Goal: Task Accomplishment & Management: Use online tool/utility

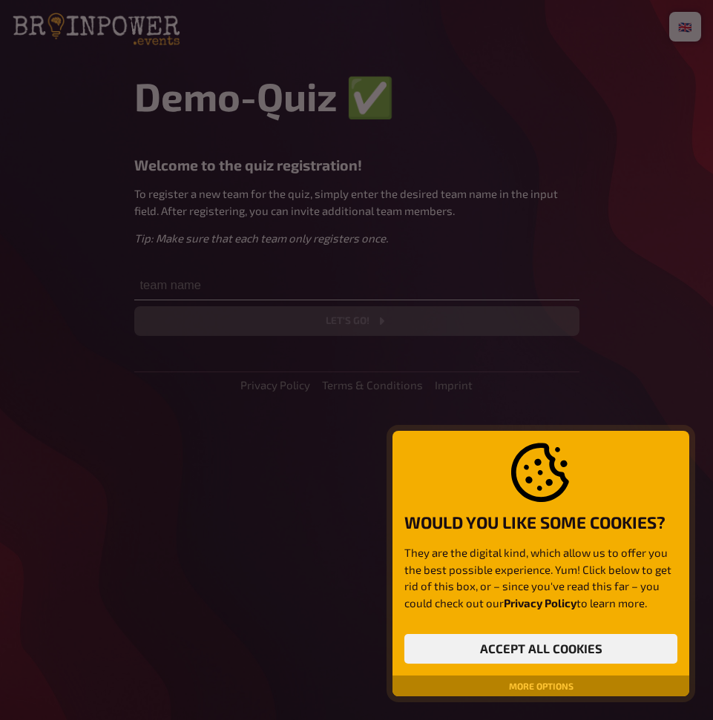
click at [481, 692] on div "More options" at bounding box center [540, 686] width 297 height 21
click at [545, 622] on div "Would you like some cookies? They are the digital kind, which allow us to offer…" at bounding box center [540, 553] width 273 height 221
click at [545, 649] on button "Accept all cookies" at bounding box center [540, 649] width 273 height 30
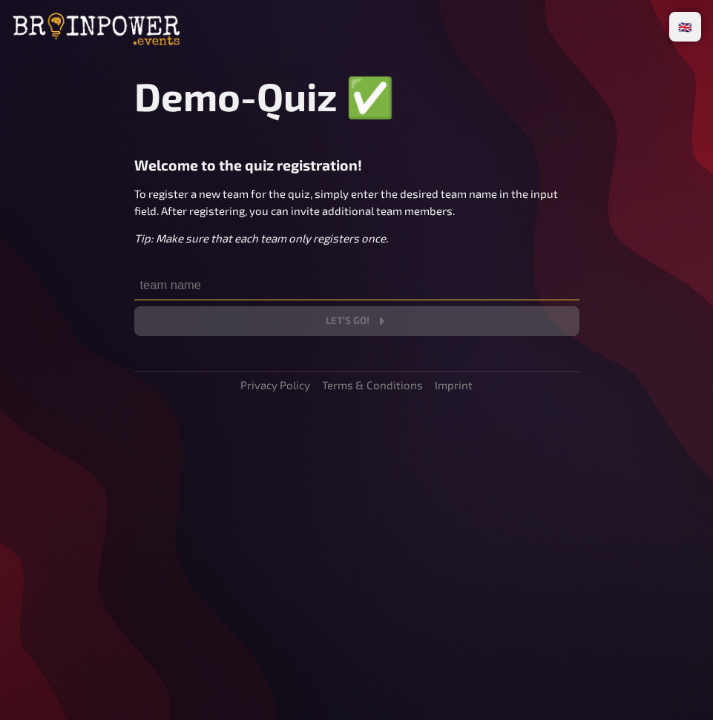
click at [300, 288] on input "text" at bounding box center [356, 286] width 445 height 30
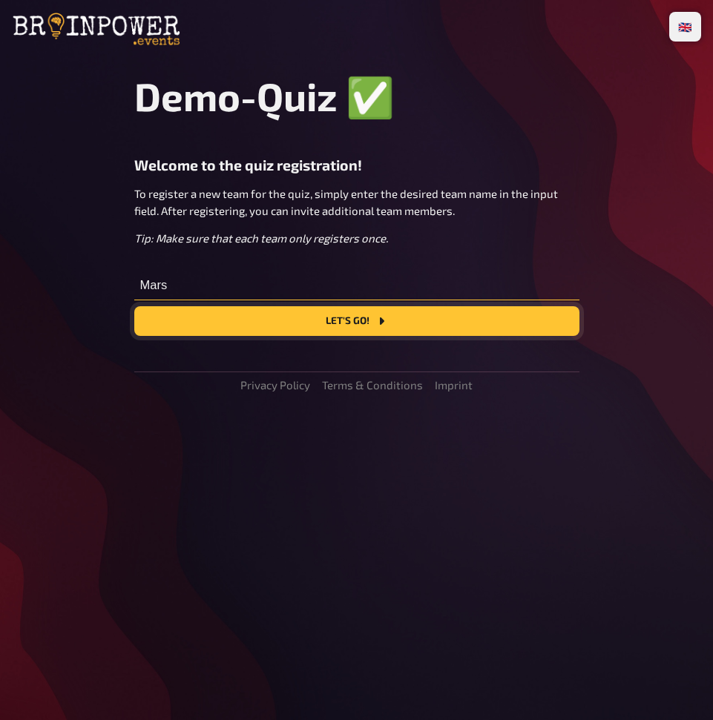
type input "Mars"
click at [339, 329] on button "Let's go!" at bounding box center [356, 321] width 445 height 30
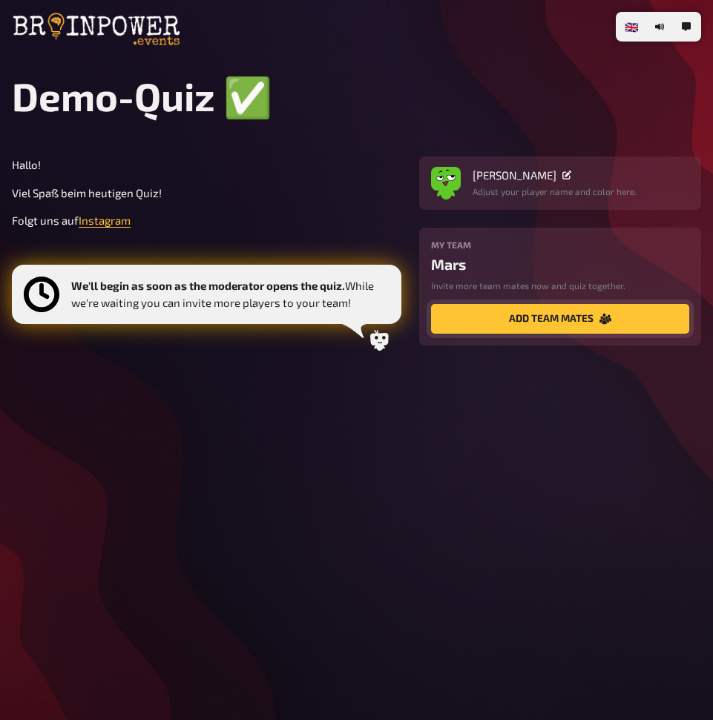
click at [532, 327] on button "add team mates" at bounding box center [560, 319] width 258 height 30
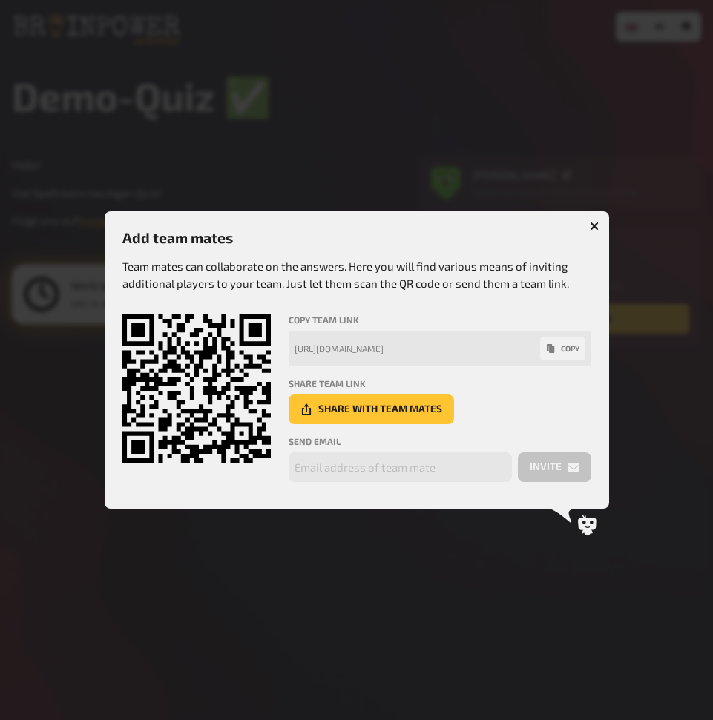
click at [595, 231] on button "button" at bounding box center [594, 226] width 24 height 24
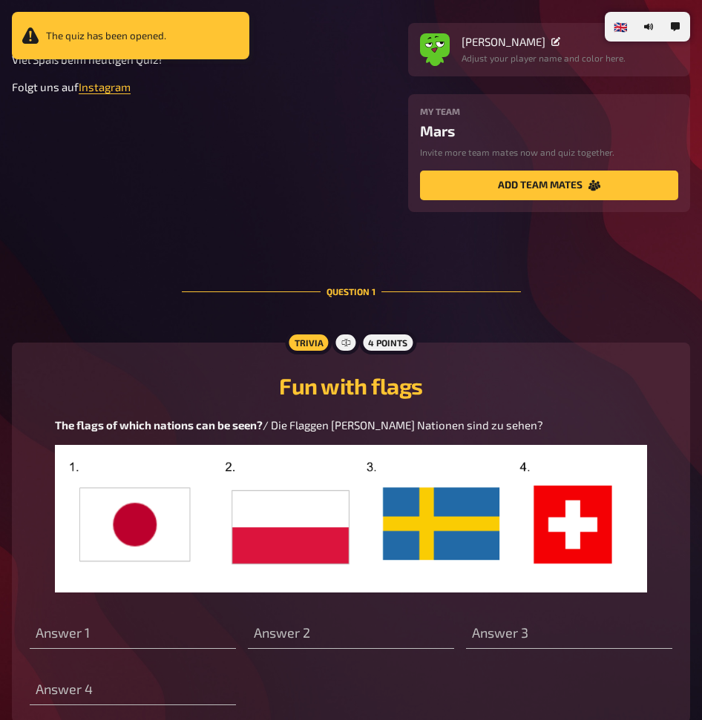
scroll to position [279, 0]
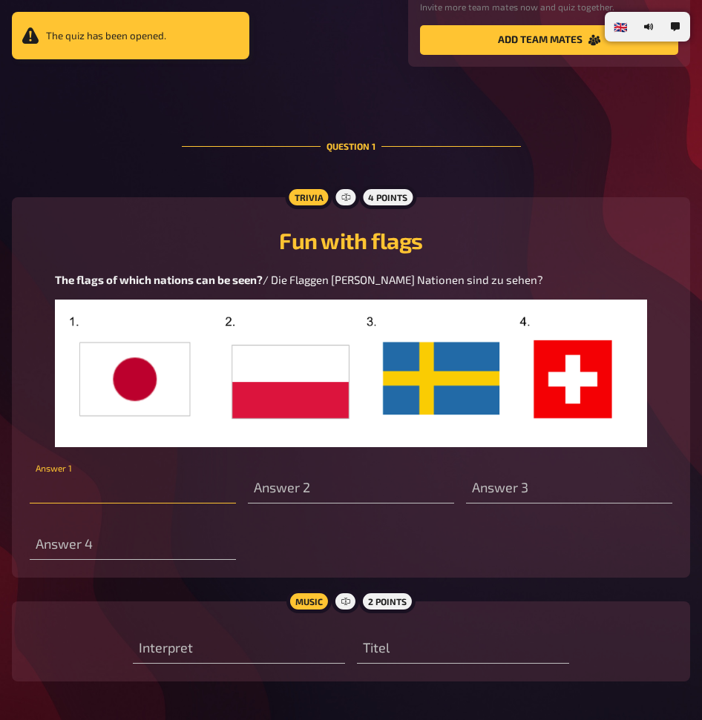
click at [157, 493] on input "text" at bounding box center [133, 489] width 206 height 30
type input "[GEOGRAPHIC_DATA]"
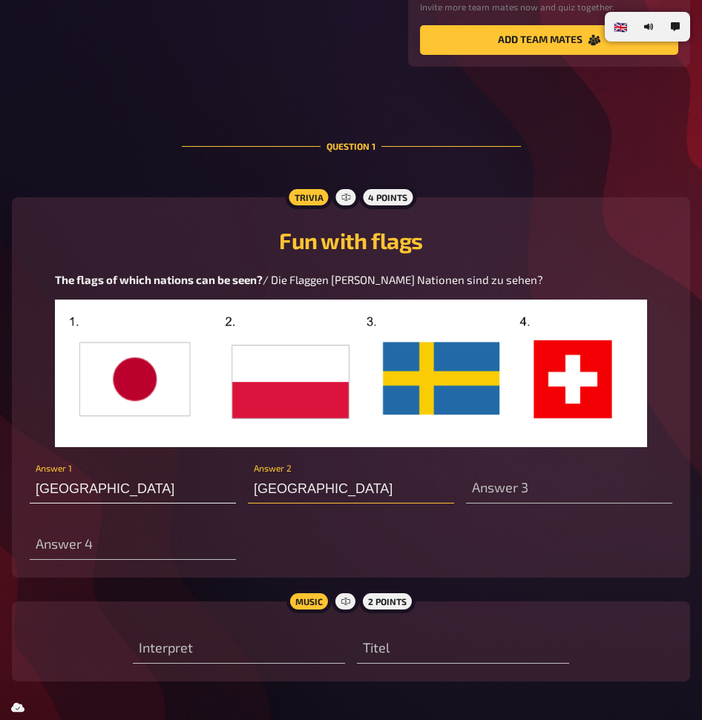
type input "[GEOGRAPHIC_DATA]"
type input "N"
type input "[GEOGRAPHIC_DATA]"
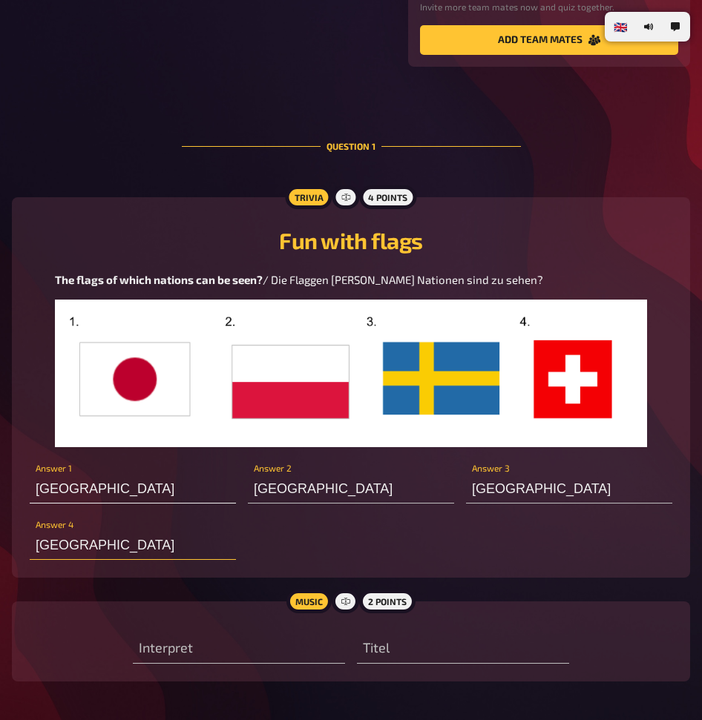
scroll to position [339, 0]
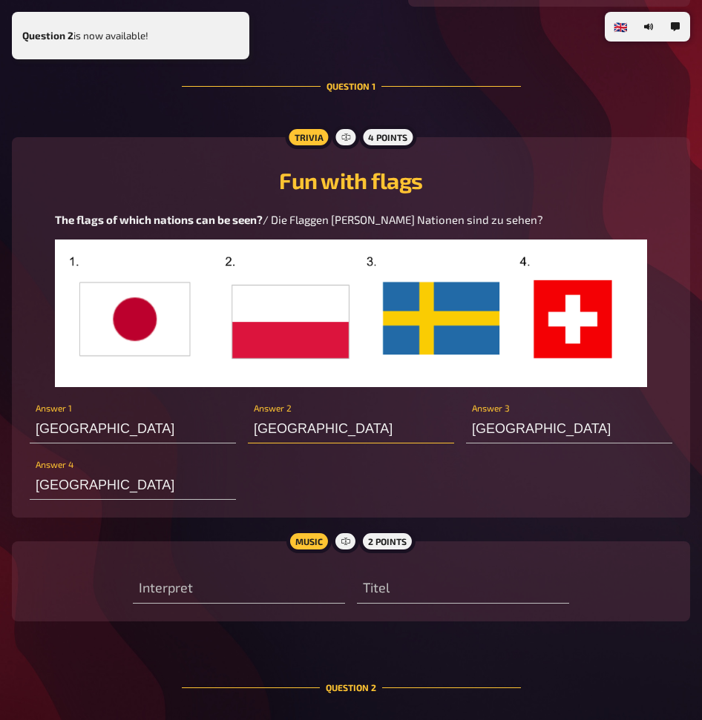
click at [347, 438] on input "[GEOGRAPHIC_DATA]" at bounding box center [351, 429] width 206 height 30
type input "[GEOGRAPHIC_DATA]"
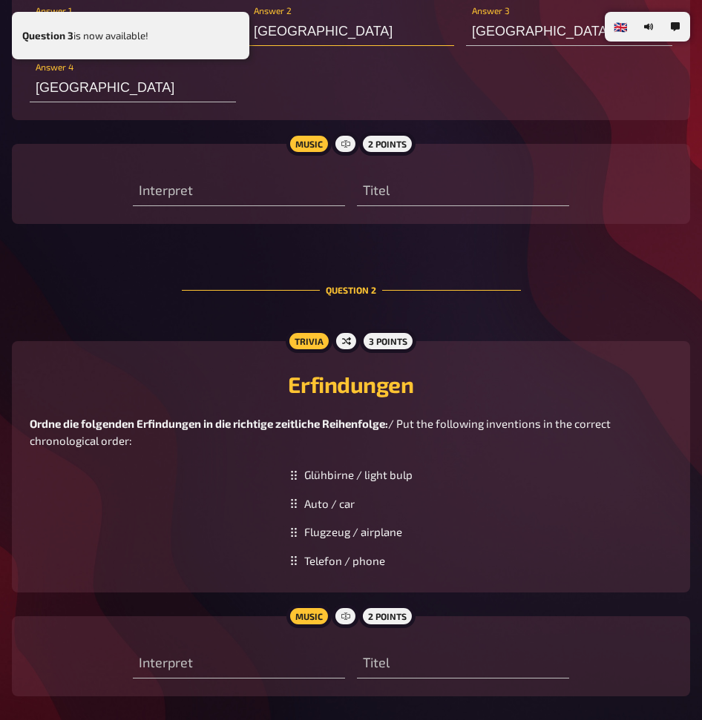
scroll to position [741, 0]
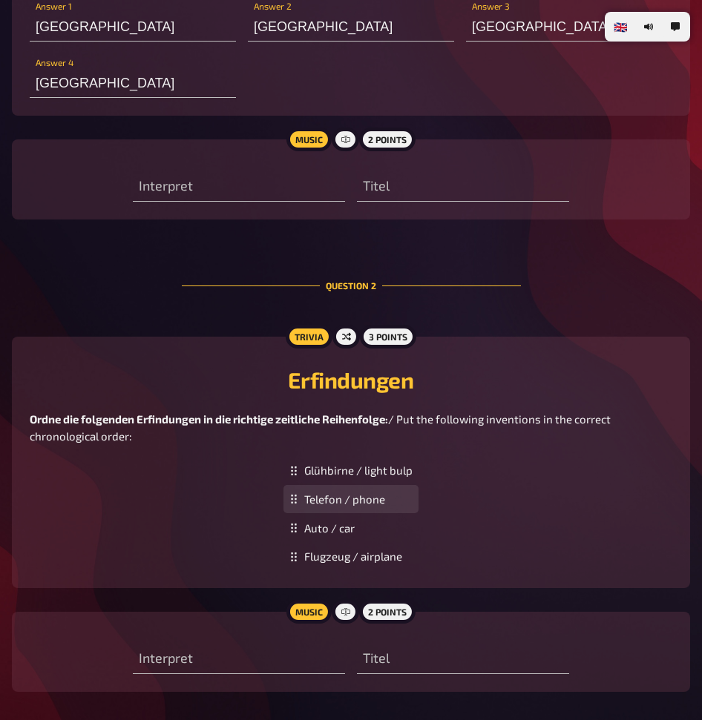
drag, startPoint x: 292, startPoint y: 563, endPoint x: 295, endPoint y: 509, distance: 54.3
click at [295, 504] on g at bounding box center [293, 499] width 5 height 9
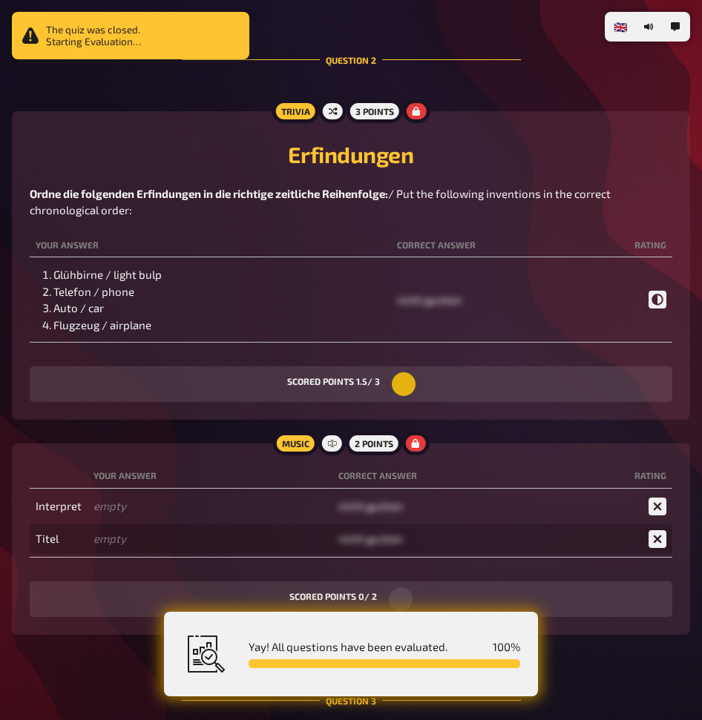
scroll to position [1199, 0]
